Goal: Transaction & Acquisition: Purchase product/service

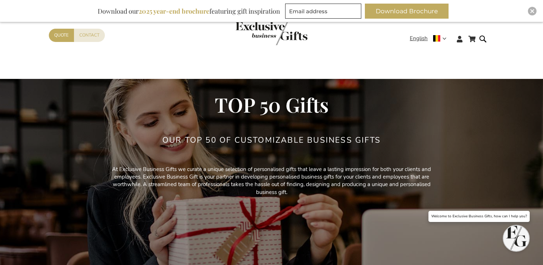
type input "[EMAIL_ADDRESS][DOMAIN_NAME]"
click at [535, 13] on div "Close" at bounding box center [532, 11] width 9 height 9
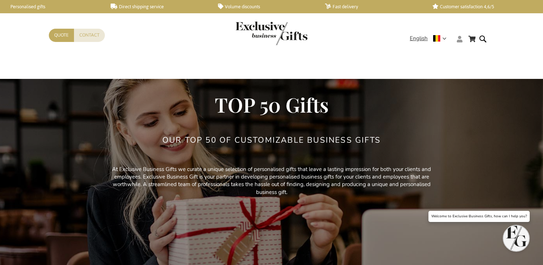
click at [459, 41] on icon at bounding box center [460, 39] width 6 height 6
click at [467, 51] on link "Login" at bounding box center [464, 53] width 13 height 7
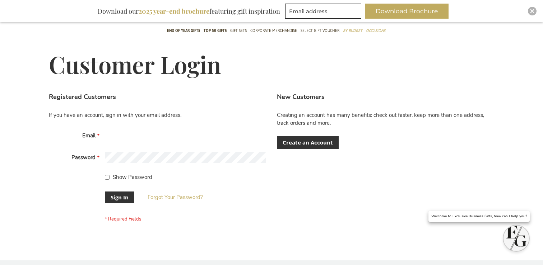
scroll to position [68, 0]
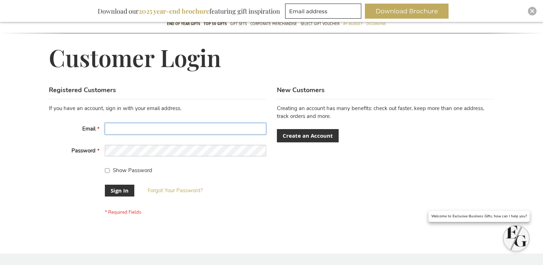
type input "[EMAIL_ADDRESS][DOMAIN_NAME]"
click at [107, 170] on input "Show Password" at bounding box center [107, 170] width 5 height 5
checkbox input "false"
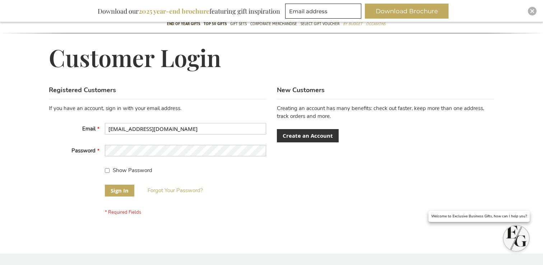
click at [112, 186] on button "Sign In" at bounding box center [119, 191] width 29 height 12
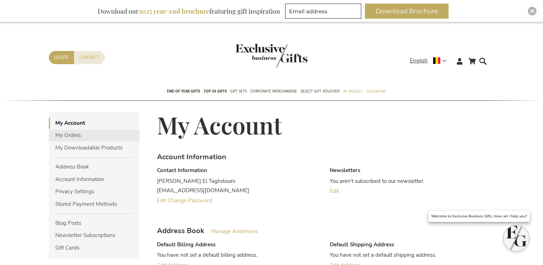
type input "[EMAIL_ADDRESS][DOMAIN_NAME]"
click at [73, 135] on link "My Orders" at bounding box center [94, 135] width 91 height 11
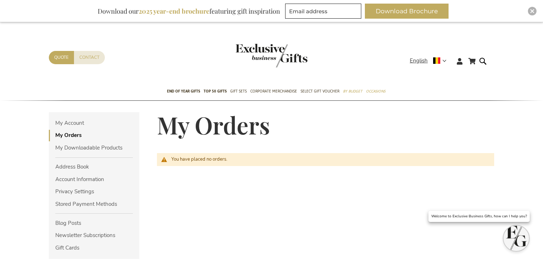
scroll to position [4, 0]
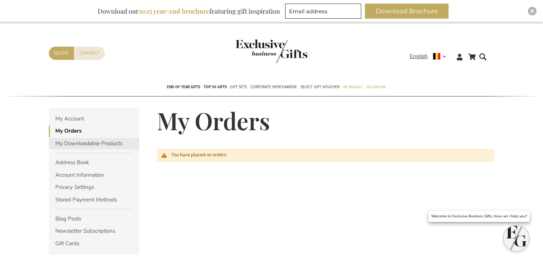
type input "[EMAIL_ADDRESS][DOMAIN_NAME]"
click at [106, 144] on link "My Downloadable Products" at bounding box center [94, 143] width 91 height 11
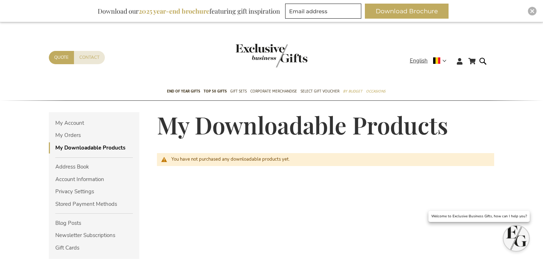
type input "[EMAIL_ADDRESS][DOMAIN_NAME]"
click at [279, 49] on img "store logo" at bounding box center [272, 56] width 72 height 24
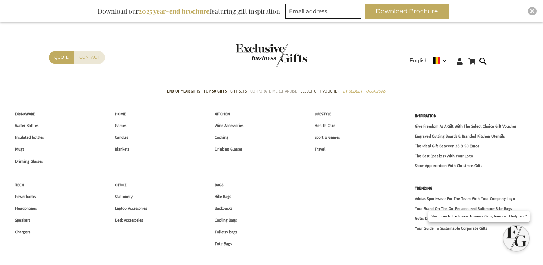
type input "[EMAIL_ADDRESS][DOMAIN_NAME]"
click at [275, 91] on span "Corporate Merchandise" at bounding box center [273, 92] width 47 height 8
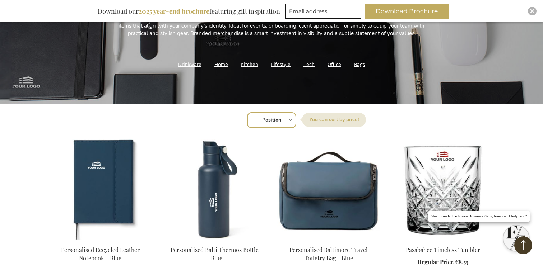
scroll to position [171, 0]
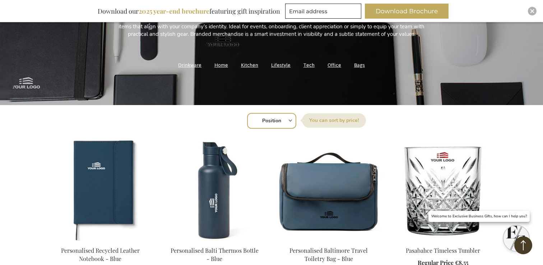
type input "[EMAIL_ADDRESS][DOMAIN_NAME]"
click at [288, 122] on select "Position Best Sellers Most Viewed New Biggest Saving Price: low to high Price: …" at bounding box center [271, 121] width 49 height 16
select select "bestsellers"
click at [247, 113] on select "Position Best Sellers Most Viewed New Biggest Saving Price: low to high Price: …" at bounding box center [271, 121] width 49 height 16
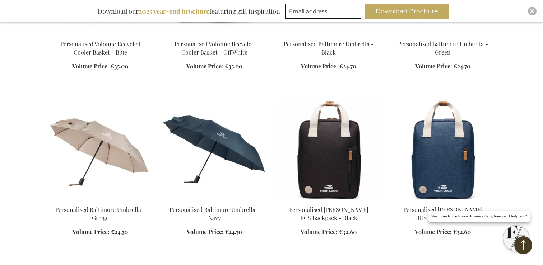
scroll to position [540, 0]
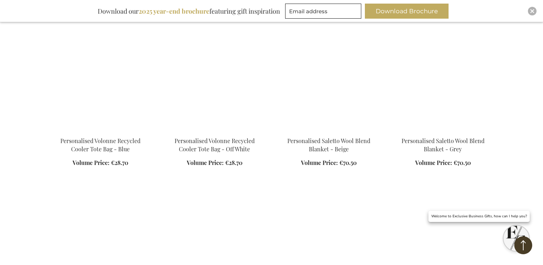
scroll to position [940, 0]
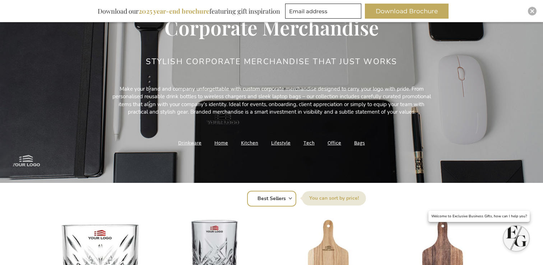
scroll to position [129, 0]
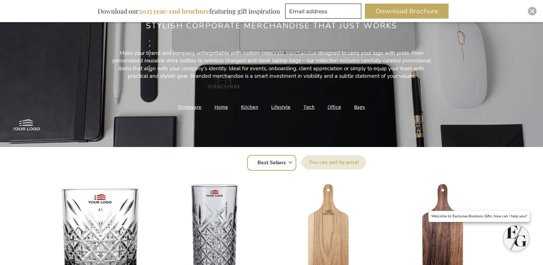
type input "[EMAIL_ADDRESS][DOMAIN_NAME]"
click at [310, 110] on link "Tech" at bounding box center [309, 107] width 11 height 10
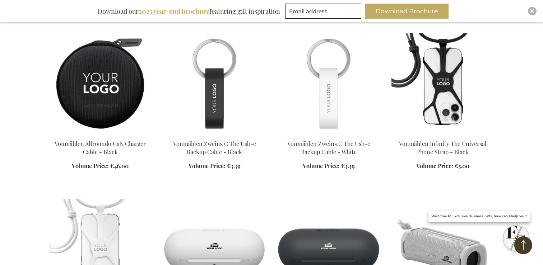
scroll to position [614, 0]
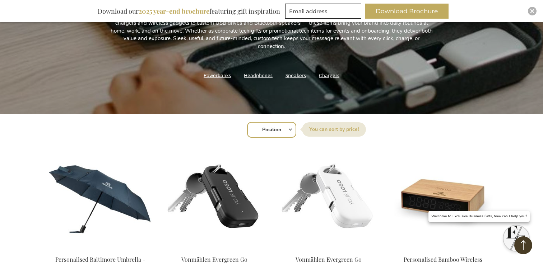
scroll to position [60, 0]
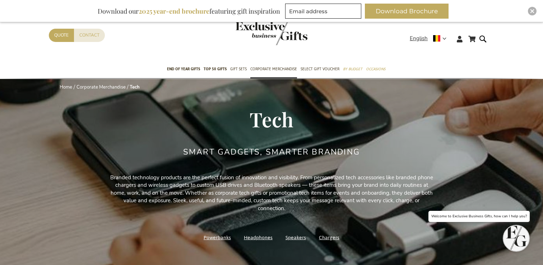
type input "[EMAIL_ADDRESS][DOMAIN_NAME]"
click at [533, 12] on img "Close" at bounding box center [532, 11] width 4 height 4
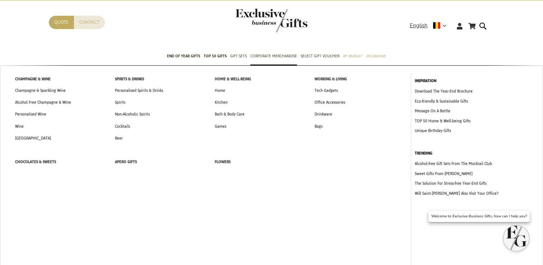
scroll to position [14, 0]
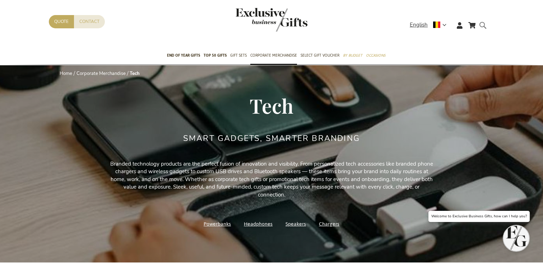
click at [482, 23] on form "Search Search" at bounding box center [484, 31] width 7 height 20
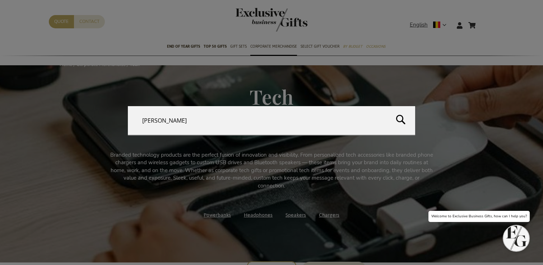
type input "jules destrooper"
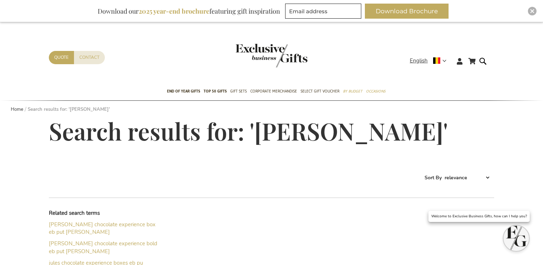
type input "[EMAIL_ADDRESS][DOMAIN_NAME]"
click at [531, 10] on img "Close" at bounding box center [532, 11] width 4 height 4
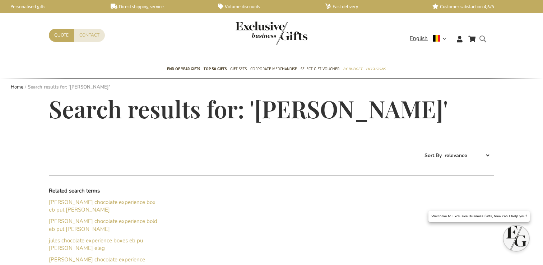
click at [487, 40] on form "Search jules destrooper Search" at bounding box center [484, 44] width 7 height 20
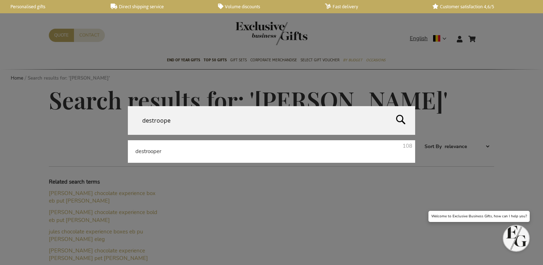
type input "destrooper"
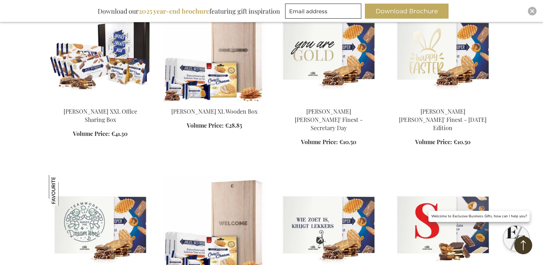
scroll to position [376, 0]
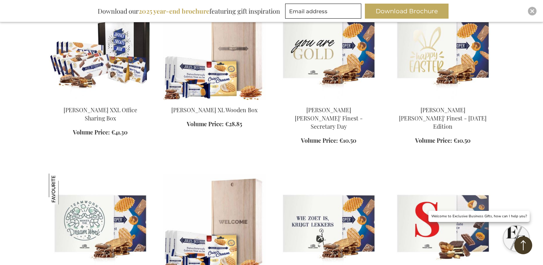
type input "[EMAIL_ADDRESS][DOMAIN_NAME]"
click at [536, 9] on div "Close" at bounding box center [532, 11] width 9 height 9
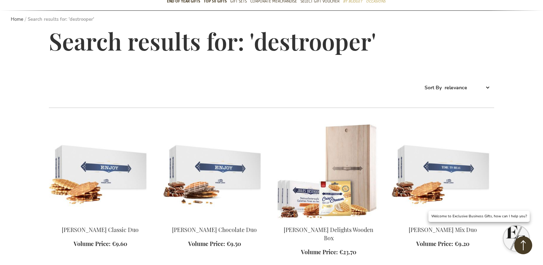
scroll to position [0, 0]
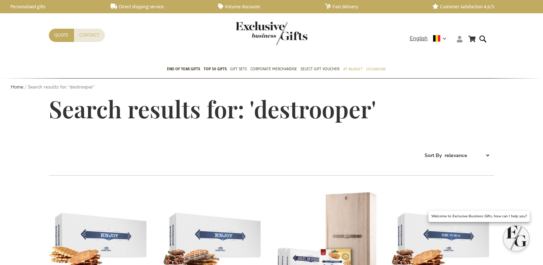
click at [462, 41] on icon at bounding box center [460, 39] width 6 height 6
click at [472, 42] on link "My Cart" at bounding box center [471, 38] width 7 height 9
click at [473, 56] on button "Close" at bounding box center [473, 55] width 14 height 14
click at [458, 39] on icon at bounding box center [460, 39] width 6 height 6
click at [463, 49] on li "My Account" at bounding box center [476, 52] width 43 height 10
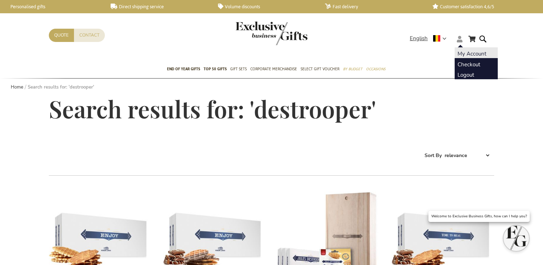
click at [477, 51] on link "My Account" at bounding box center [472, 53] width 29 height 7
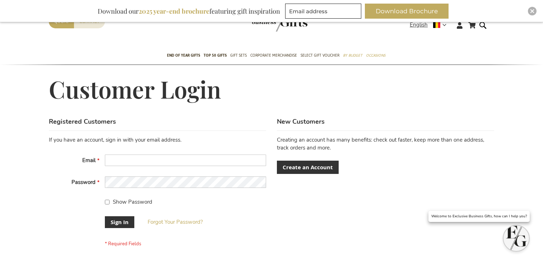
scroll to position [45, 0]
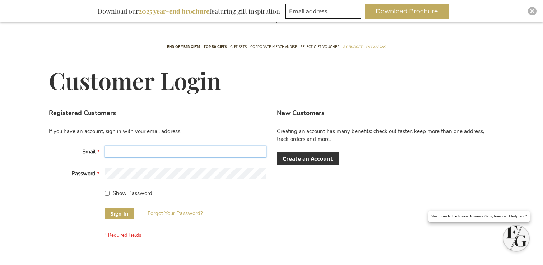
type input "[EMAIL_ADDRESS][DOMAIN_NAME]"
click at [110, 212] on button "Sign In" at bounding box center [119, 214] width 29 height 12
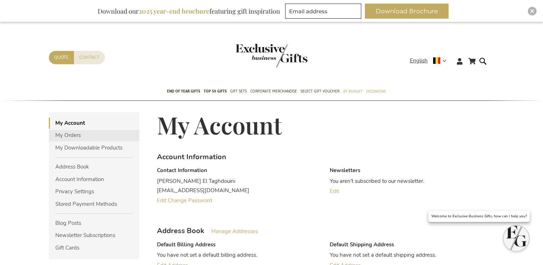
type input "[EMAIL_ADDRESS][DOMAIN_NAME]"
click at [77, 137] on link "My Orders" at bounding box center [94, 135] width 91 height 11
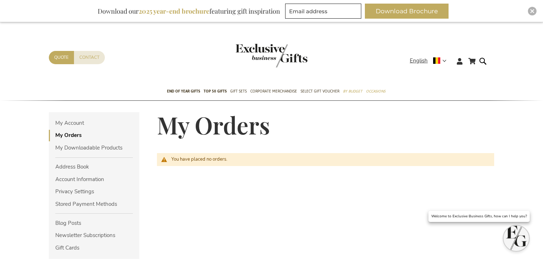
type input "[EMAIL_ADDRESS][DOMAIN_NAME]"
click at [213, 161] on span "You have placed no orders." at bounding box center [199, 159] width 56 height 6
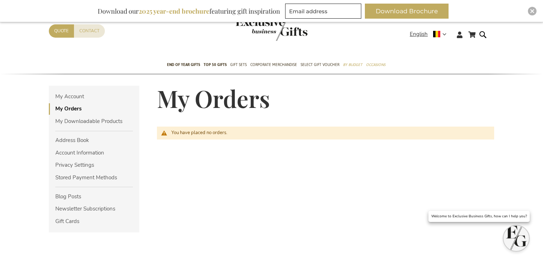
scroll to position [27, 0]
click at [85, 124] on link "My Downloadable Products" at bounding box center [94, 120] width 91 height 11
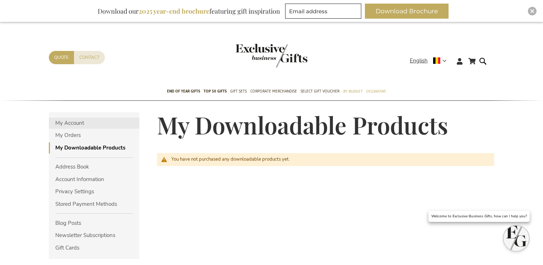
type input "[EMAIL_ADDRESS][DOMAIN_NAME]"
click at [81, 127] on link "My Account" at bounding box center [94, 123] width 91 height 11
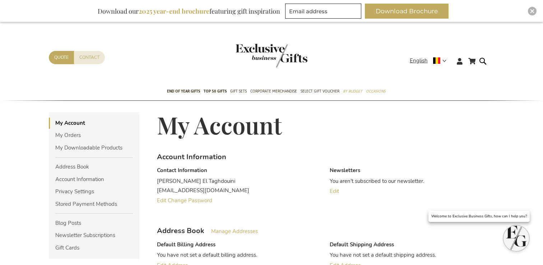
type input "[EMAIL_ADDRESS][DOMAIN_NAME]"
click at [533, 12] on img "Close" at bounding box center [532, 11] width 4 height 4
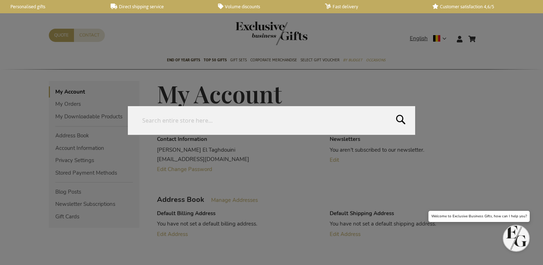
click at [488, 34] on form "Search Search" at bounding box center [484, 34] width 7 height 0
type input "mugs"
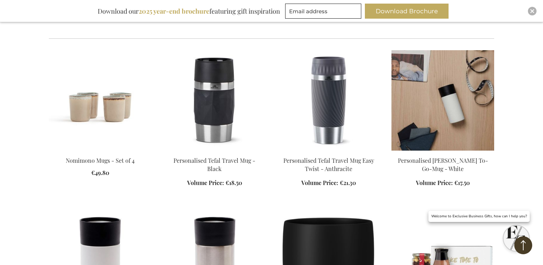
scroll to position [160, 0]
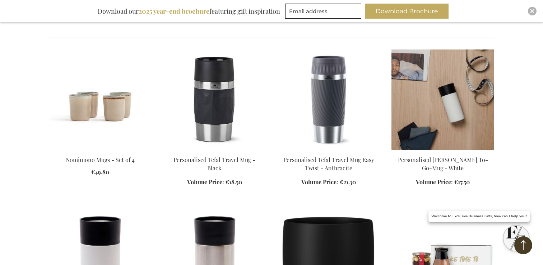
type input "[EMAIL_ADDRESS][DOMAIN_NAME]"
click at [459, 114] on img at bounding box center [443, 100] width 103 height 101
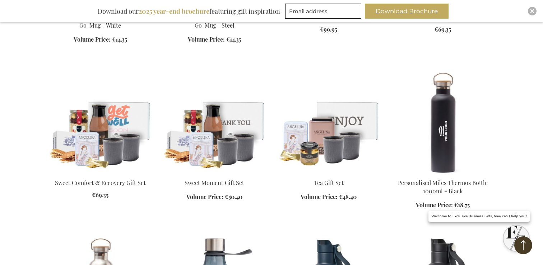
scroll to position [470, 0]
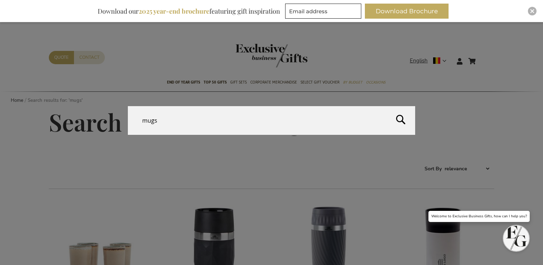
click at [489, 57] on form "Search mugs Search" at bounding box center [484, 57] width 7 height 0
click at [195, 123] on input "mugs" at bounding box center [271, 120] width 287 height 29
type input "mug"
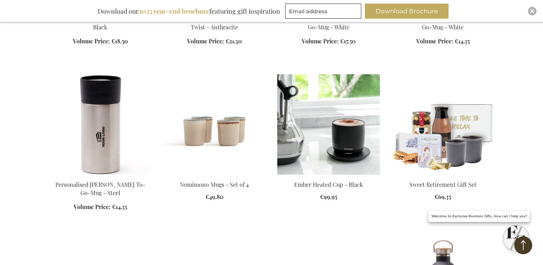
scroll to position [405, 0]
